Goal: Navigation & Orientation: Understand site structure

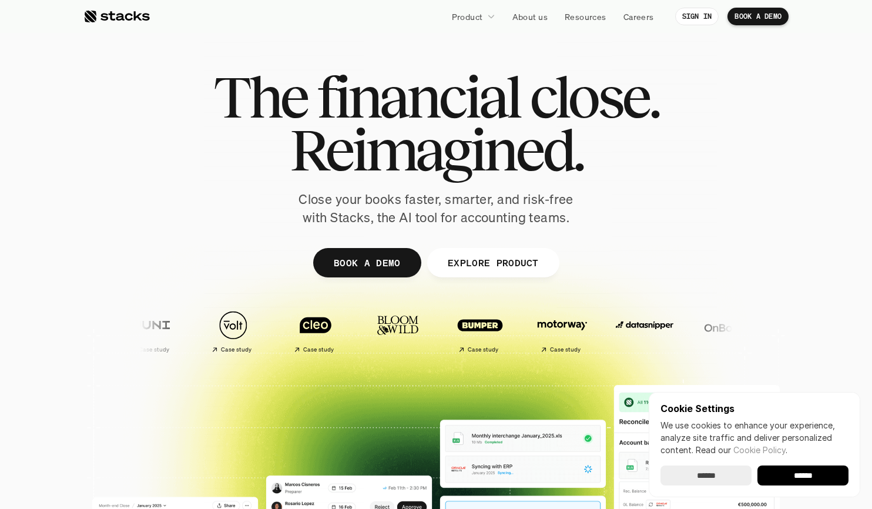
click at [409, 208] on p "Close your books faster, smarter, and risk-free with Stacks, the AI tool for ac…" at bounding box center [436, 208] width 294 height 36
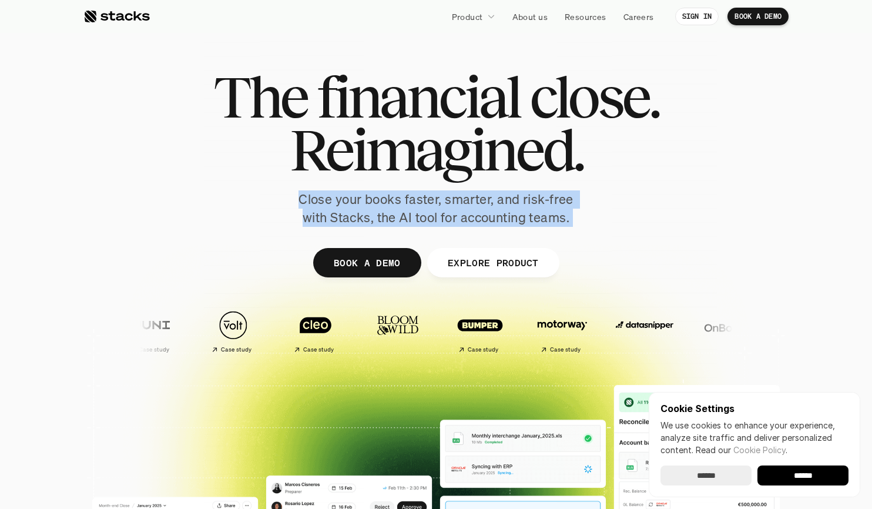
click at [409, 208] on p "Close your books faster, smarter, and risk-free with Stacks, the AI tool for ac…" at bounding box center [436, 208] width 294 height 36
click at [587, 200] on div "The financial close. Reimagined. Close your books faster, smarter, and risk-fre…" at bounding box center [436, 149] width 658 height 156
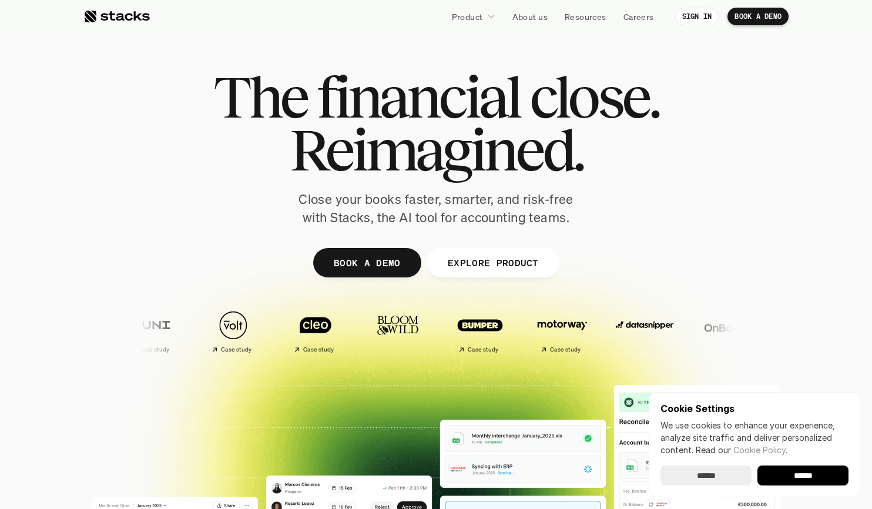
click at [780, 470] on input "******" at bounding box center [803, 475] width 91 height 20
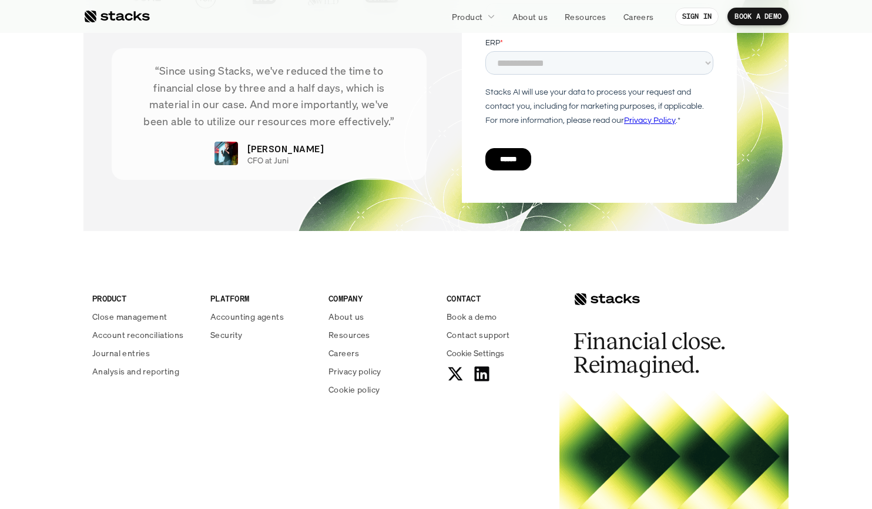
scroll to position [4244, 0]
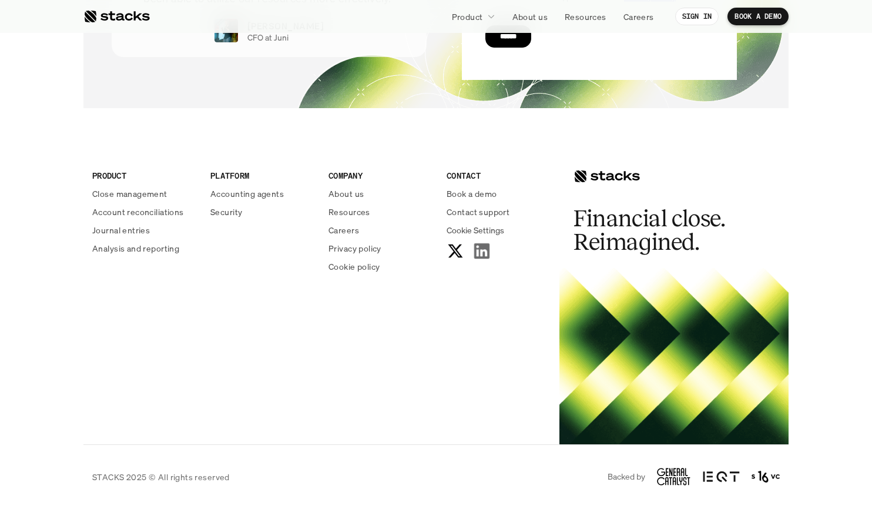
click at [481, 249] on use at bounding box center [481, 250] width 15 height 15
click at [236, 381] on div "PRODUCT Close management Account reconciliations Journal entries Analysis and r…" at bounding box center [435, 288] width 705 height 313
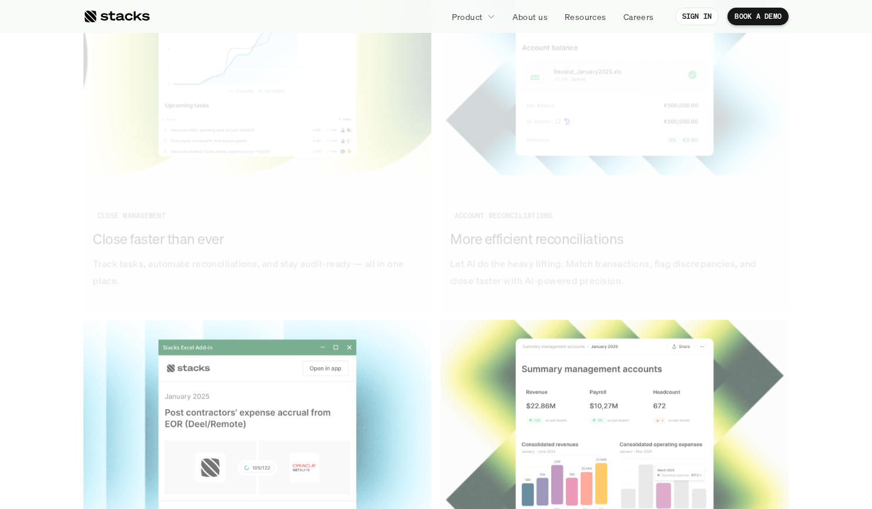
scroll to position [0, 0]
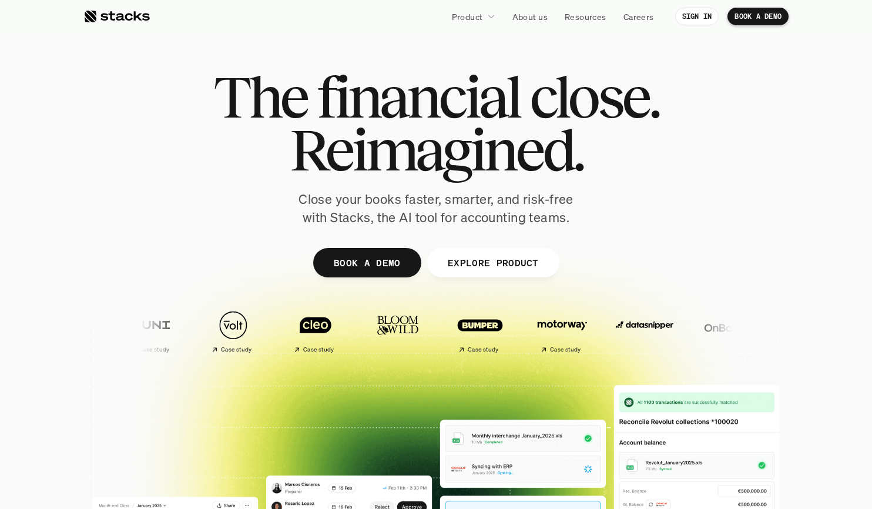
click at [376, 160] on span "Reimagined." at bounding box center [436, 149] width 293 height 53
